Goal: Check status: Check status

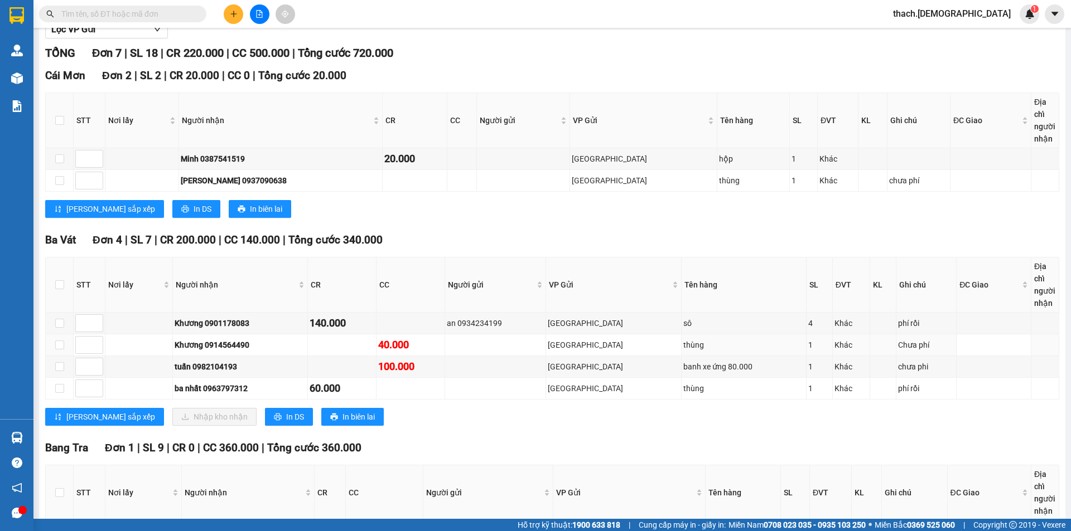
scroll to position [212, 0]
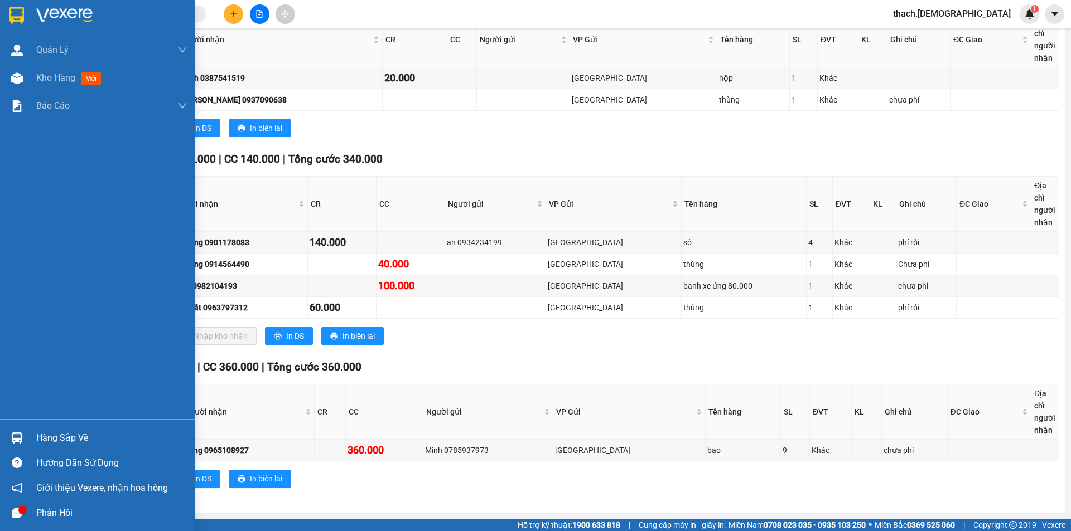
click at [49, 440] on div "Hàng sắp về" at bounding box center [111, 438] width 151 height 17
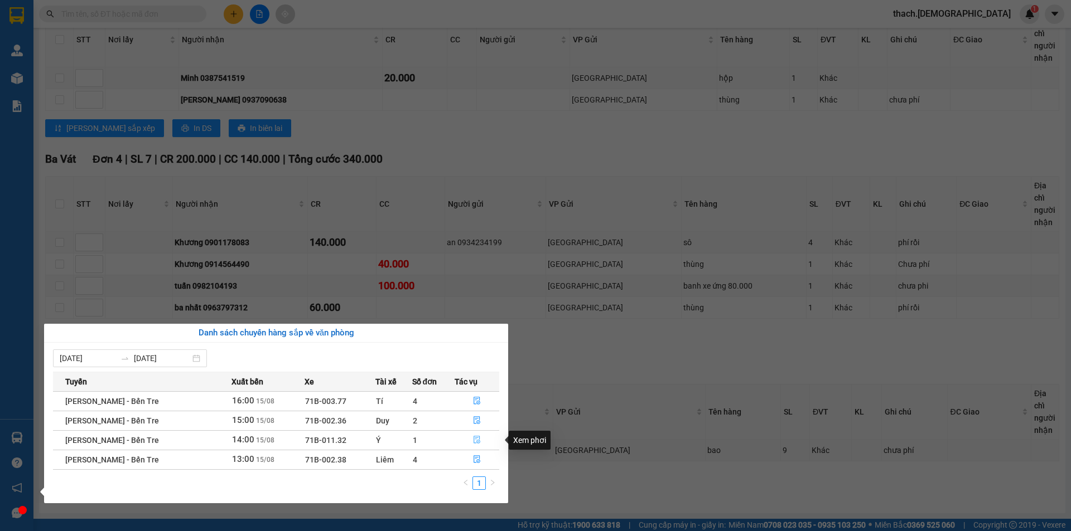
click at [475, 440] on icon "file-done" at bounding box center [477, 440] width 8 height 8
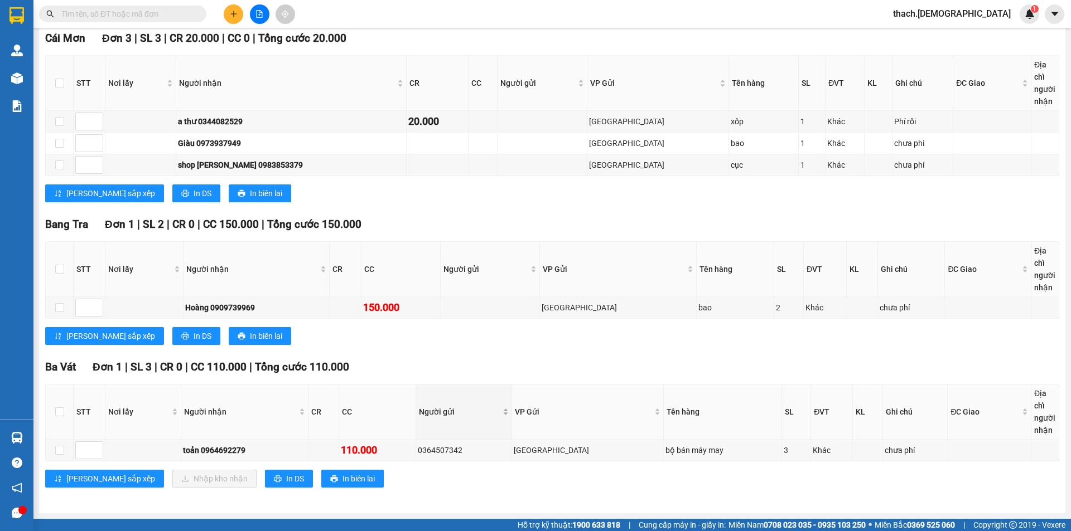
scroll to position [168, 0]
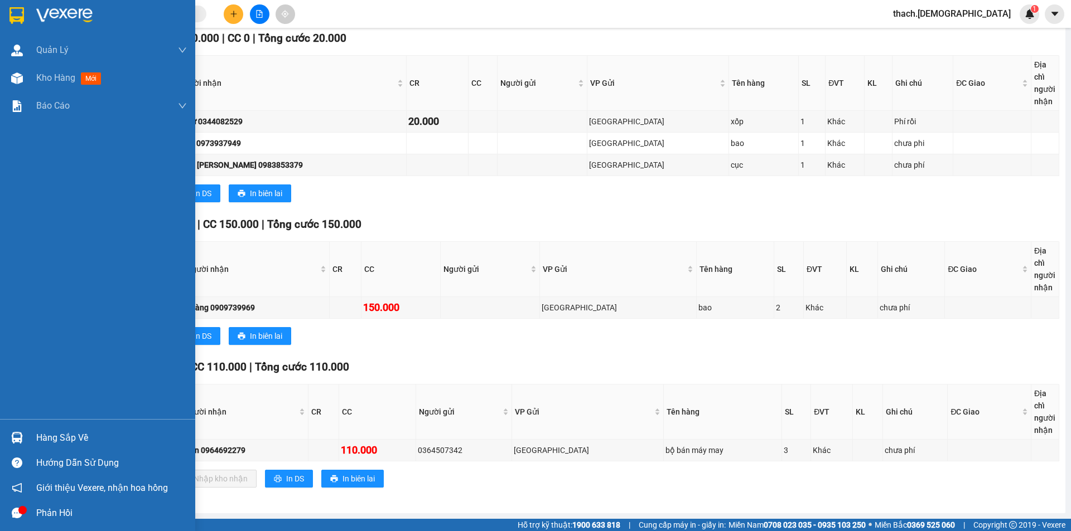
click at [59, 435] on div "Hàng sắp về" at bounding box center [111, 438] width 151 height 17
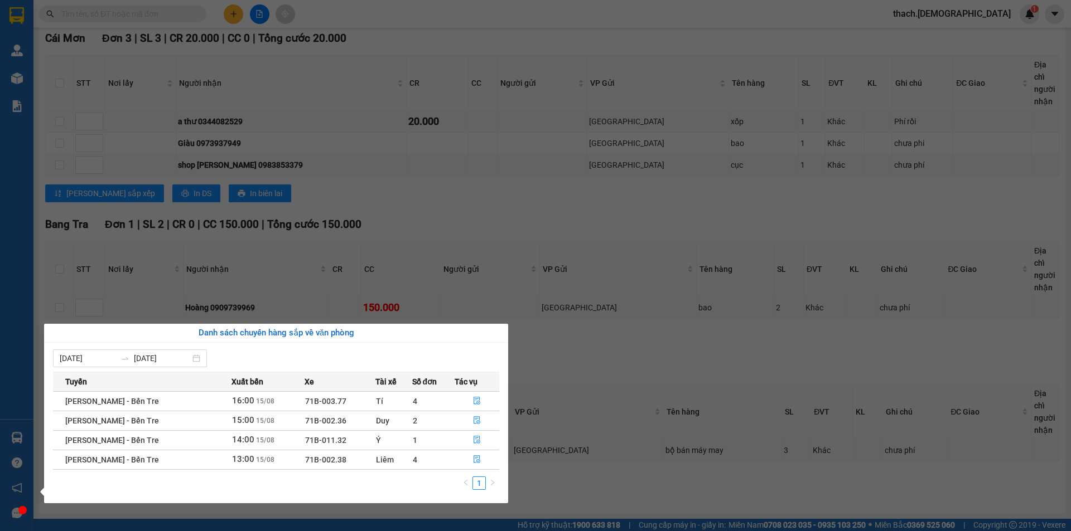
click at [650, 512] on section "Kết quả tìm kiếm ( 0 ) Bộ lọc No Data thach.bahai 1 Quản Lý Quản lý khách hàng …" at bounding box center [535, 265] width 1071 height 531
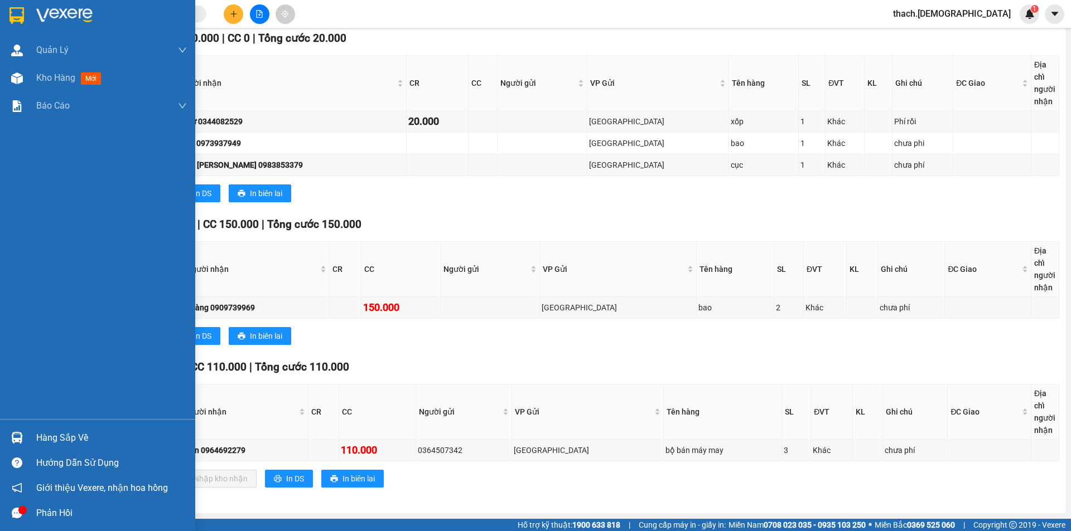
click at [49, 435] on div "Hàng sắp về" at bounding box center [111, 438] width 151 height 17
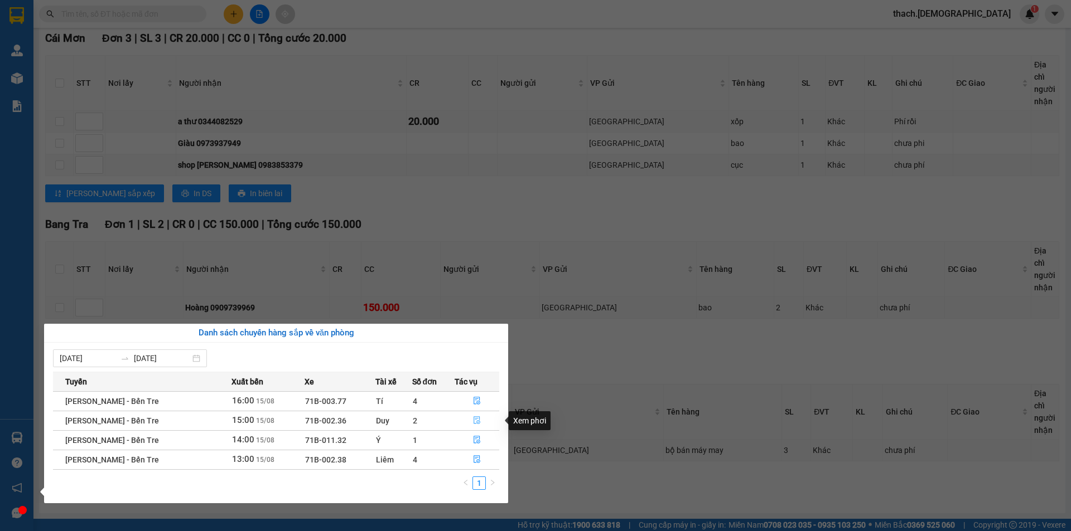
click at [473, 422] on icon "file-done" at bounding box center [477, 421] width 8 height 8
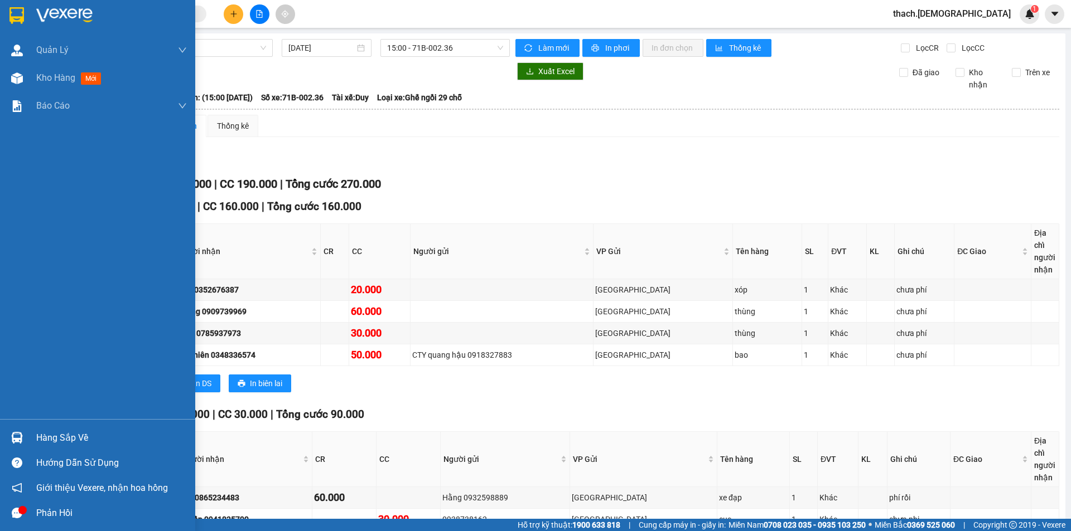
click at [48, 438] on div "Hàng sắp về" at bounding box center [111, 438] width 151 height 17
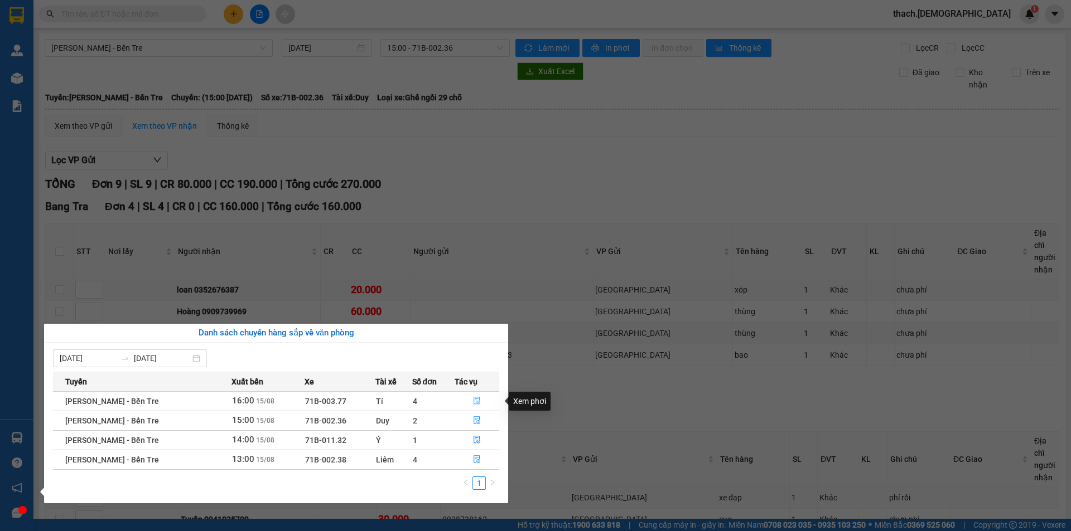
click at [480, 402] on button "button" at bounding box center [476, 402] width 43 height 18
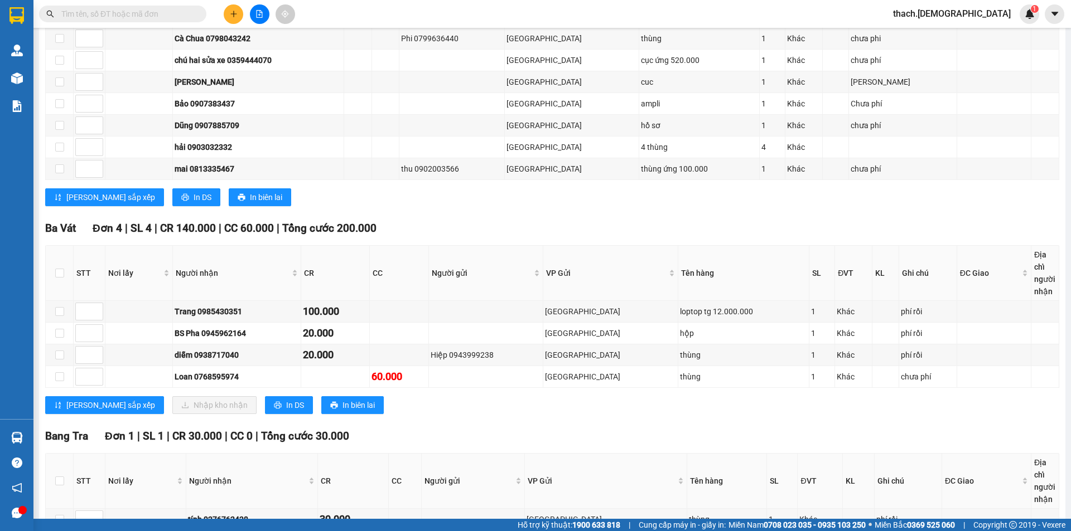
scroll to position [321, 0]
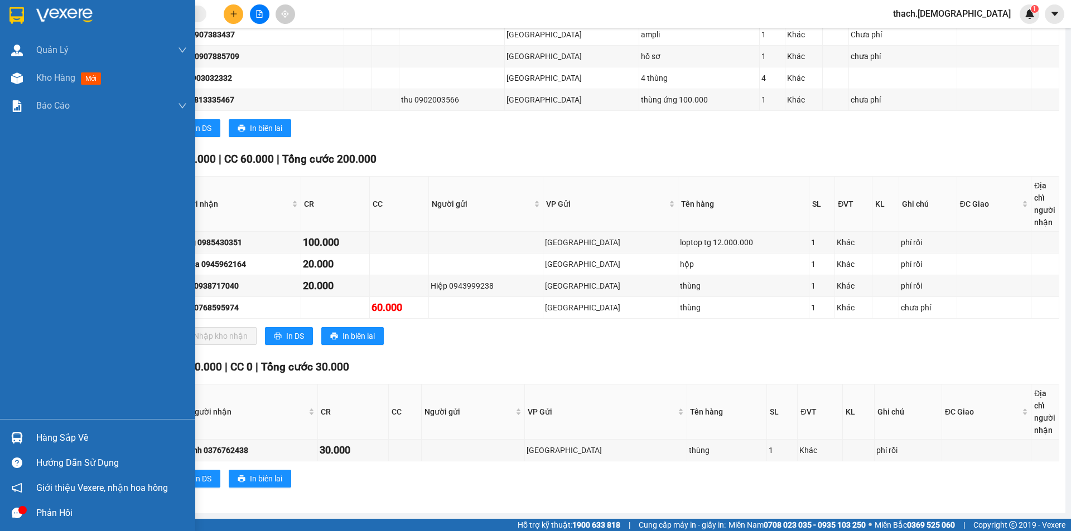
click at [80, 442] on div "Hàng sắp về" at bounding box center [111, 438] width 151 height 17
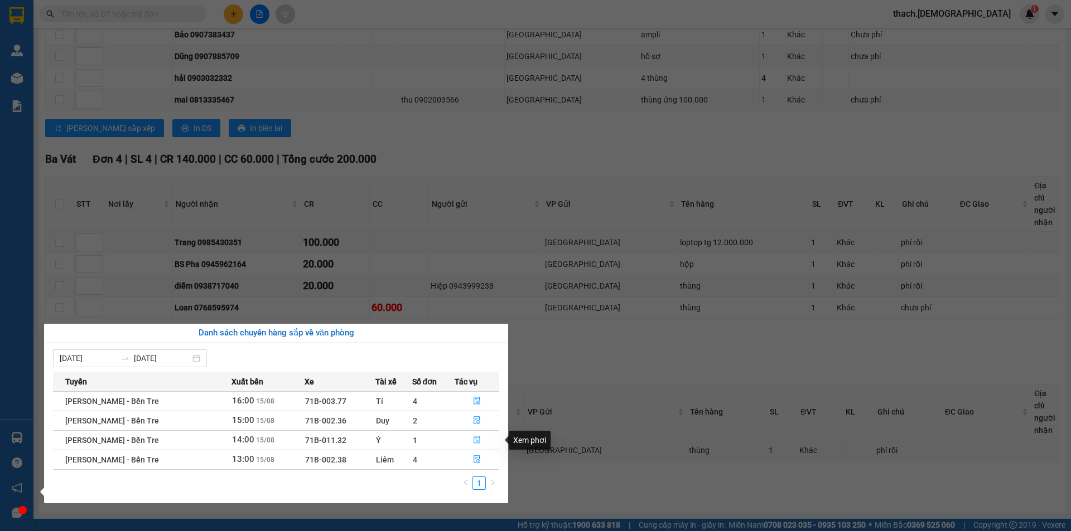
click at [476, 442] on icon "file-done" at bounding box center [477, 440] width 8 height 8
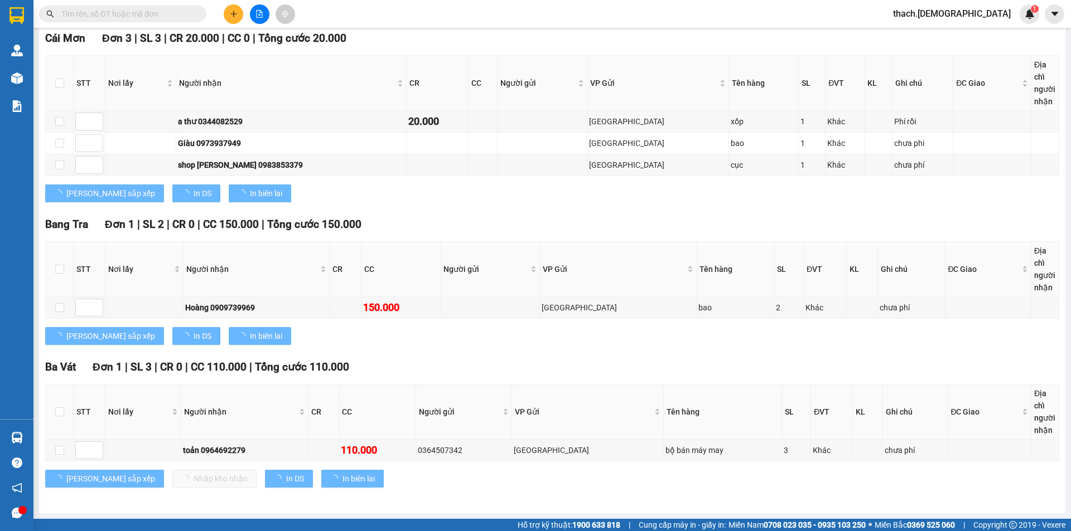
scroll to position [168, 0]
